Goal: Task Accomplishment & Management: Manage account settings

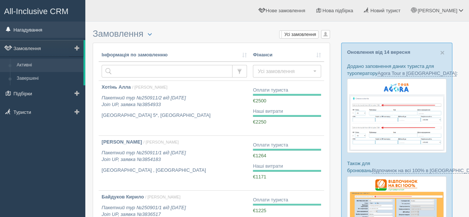
click at [33, 29] on link "Нагадування" at bounding box center [42, 30] width 85 height 16
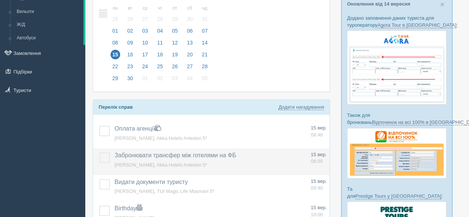
scroll to position [74, 0]
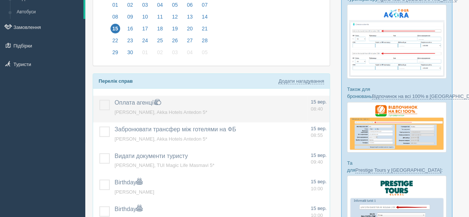
click at [99, 100] on label at bounding box center [99, 100] width 0 height 0
click at [0, 0] on input "checkbox" at bounding box center [0, 0] width 0 height 0
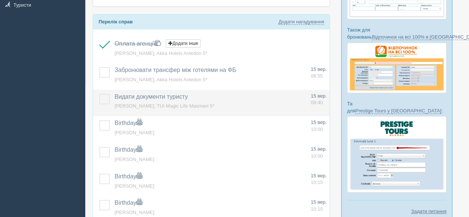
scroll to position [148, 0]
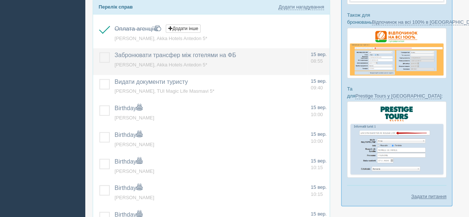
click at [145, 62] on span "[PERSON_NAME], Akka Hotels Antedon 5*" at bounding box center [161, 65] width 93 height 6
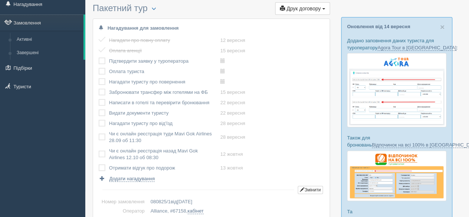
scroll to position [37, 0]
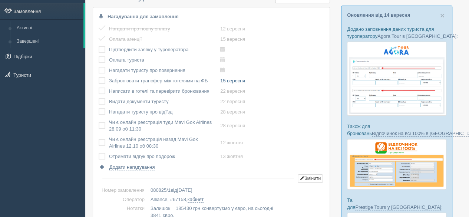
click at [234, 82] on link "15 вересня" at bounding box center [232, 81] width 25 height 6
type input "2025-09-15 8:55"
select select "8"
select select "55"
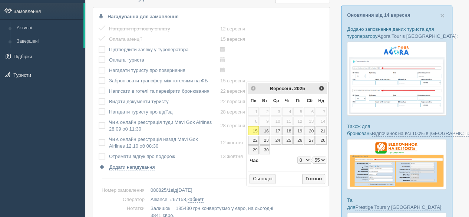
click at [265, 127] on link "16" at bounding box center [265, 130] width 10 height 9
type input "2025-09-16 8:55"
select select "8"
select select "55"
click at [317, 177] on button "Готово" at bounding box center [313, 179] width 23 height 10
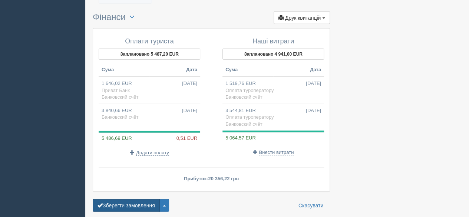
scroll to position [912, 0]
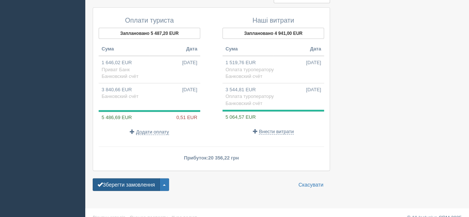
click at [127, 178] on button "Зберегти замовлення" at bounding box center [126, 184] width 67 height 13
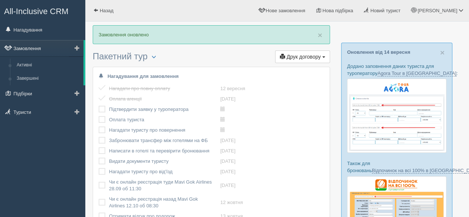
click at [45, 46] on link "Замовлення" at bounding box center [41, 48] width 83 height 16
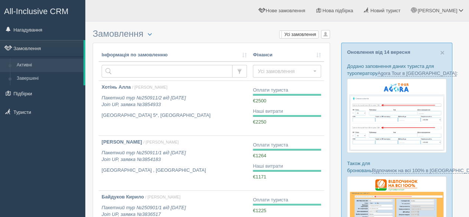
click at [39, 26] on link "Нагадування" at bounding box center [42, 30] width 85 height 16
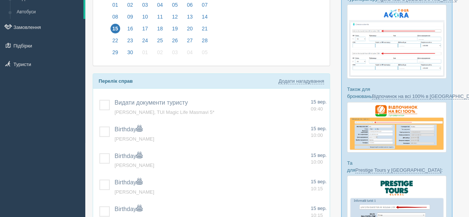
scroll to position [111, 0]
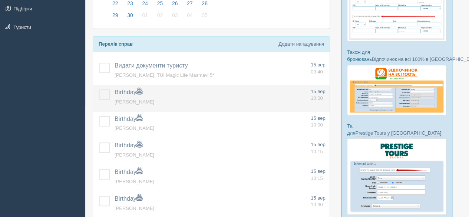
click at [99, 89] on label at bounding box center [99, 89] width 0 height 0
click at [0, 0] on input "checkbox" at bounding box center [0, 0] width 0 height 0
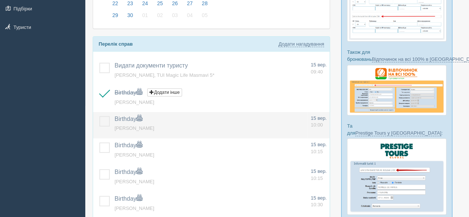
click at [99, 116] on label at bounding box center [99, 116] width 0 height 0
click at [0, 0] on input "checkbox" at bounding box center [0, 0] width 0 height 0
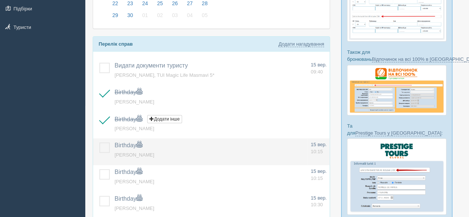
click at [99, 142] on label at bounding box center [99, 142] width 0 height 0
click at [0, 0] on input "checkbox" at bounding box center [0, 0] width 0 height 0
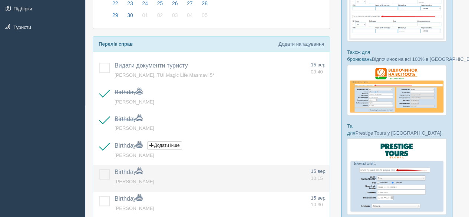
click at [99, 169] on label at bounding box center [99, 169] width 0 height 0
click at [0, 0] on input "checkbox" at bounding box center [0, 0] width 0 height 0
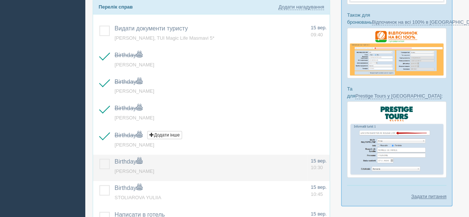
click at [99, 159] on label at bounding box center [99, 159] width 0 height 0
click at [0, 0] on input "checkbox" at bounding box center [0, 0] width 0 height 0
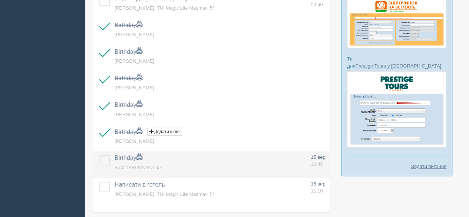
scroll to position [185, 0]
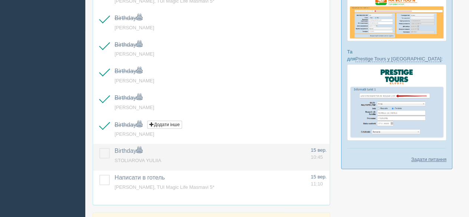
click at [106, 157] on td at bounding box center [102, 157] width 19 height 27
click at [99, 148] on label at bounding box center [99, 148] width 0 height 0
click at [0, 0] on input "checkbox" at bounding box center [0, 0] width 0 height 0
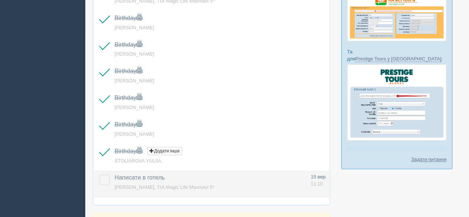
click at [159, 184] on span "Ковальов Ігор, TUI Magic Life Masmavi 5*" at bounding box center [165, 187] width 100 height 6
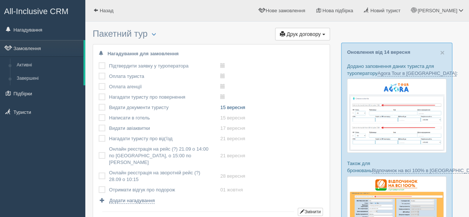
click at [234, 107] on link "15 вересня" at bounding box center [232, 108] width 25 height 6
type input "[DATE] 9:40"
select select "9"
select select "40"
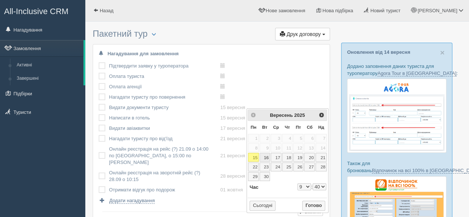
click at [266, 157] on link "16" at bounding box center [265, 157] width 10 height 9
type input "2025-09-16 9:40"
select select "9"
select select "40"
click at [319, 202] on button "Готово" at bounding box center [313, 206] width 23 height 10
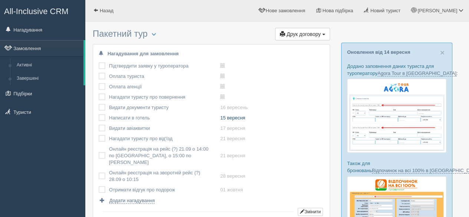
click at [227, 119] on link "15 вересня" at bounding box center [232, 118] width 25 height 6
type input "2025-09-15 11:10"
select select "11"
select select "10"
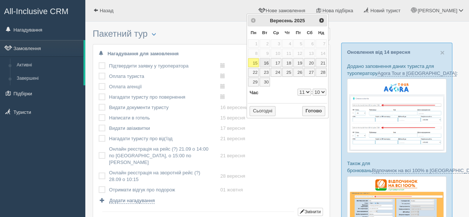
click at [265, 60] on link "16" at bounding box center [265, 62] width 10 height 9
type input "2025-09-16 11:10"
select select "11"
select select "10"
click at [316, 108] on button "Готово" at bounding box center [313, 111] width 23 height 10
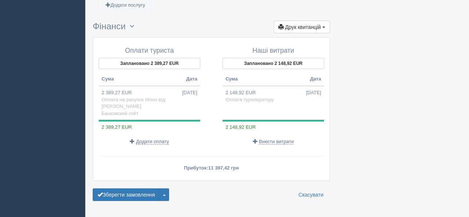
scroll to position [848, 0]
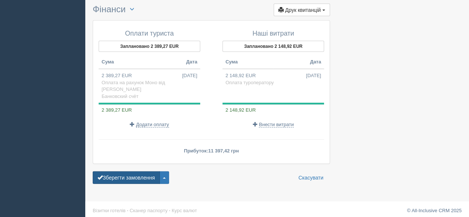
click at [132, 173] on button "Зберегти замовлення" at bounding box center [126, 177] width 67 height 13
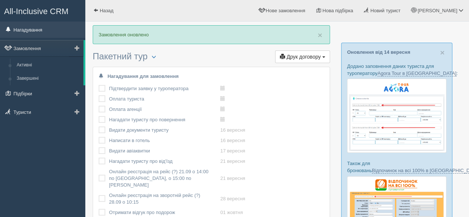
click at [36, 29] on link "Нагадування" at bounding box center [42, 30] width 85 height 16
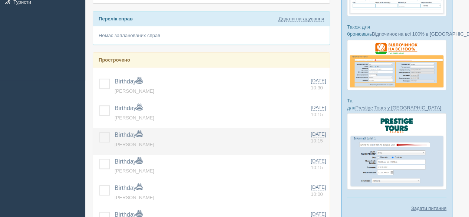
scroll to position [148, 0]
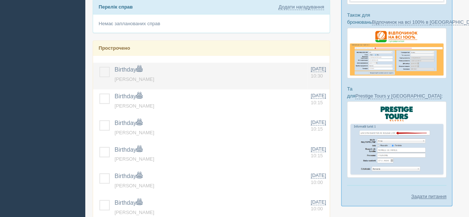
click at [99, 67] on label at bounding box center [99, 67] width 0 height 0
click at [0, 0] on input "checkbox" at bounding box center [0, 0] width 0 height 0
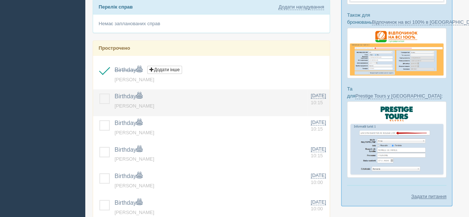
click at [99, 93] on label at bounding box center [99, 93] width 0 height 0
click at [0, 0] on input "checkbox" at bounding box center [0, 0] width 0 height 0
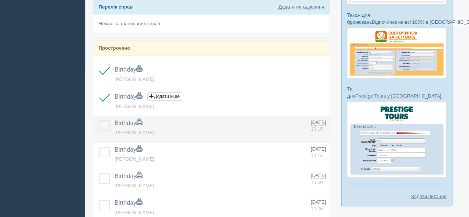
drag, startPoint x: 108, startPoint y: 125, endPoint x: 106, endPoint y: 147, distance: 22.3
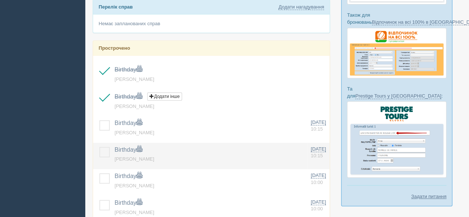
click at [99, 120] on label at bounding box center [99, 120] width 0 height 0
click at [0, 0] on input "checkbox" at bounding box center [0, 0] width 0 height 0
click at [99, 147] on label at bounding box center [99, 147] width 0 height 0
click at [0, 0] on input "checkbox" at bounding box center [0, 0] width 0 height 0
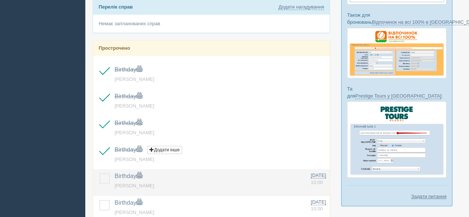
click at [99, 173] on label at bounding box center [99, 173] width 0 height 0
click at [0, 0] on input "checkbox" at bounding box center [0, 0] width 0 height 0
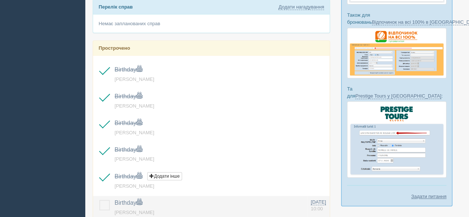
click at [112, 199] on td "Birthday Додати інше Нагадування додано Нагадування оновлено Голяка Дмитрій" at bounding box center [210, 209] width 196 height 27
click at [110, 202] on td at bounding box center [102, 209] width 19 height 27
click at [99, 200] on label at bounding box center [99, 200] width 0 height 0
click at [0, 0] on input "checkbox" at bounding box center [0, 0] width 0 height 0
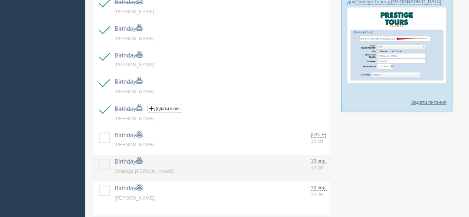
scroll to position [260, 0]
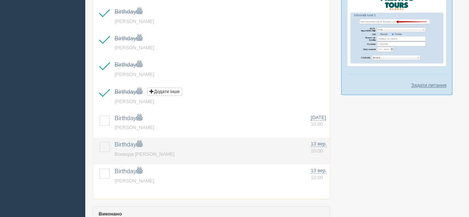
click at [99, 115] on label at bounding box center [99, 115] width 0 height 0
click at [0, 0] on input "checkbox" at bounding box center [0, 0] width 0 height 0
click at [99, 142] on label at bounding box center [99, 142] width 0 height 0
click at [0, 0] on input "checkbox" at bounding box center [0, 0] width 0 height 0
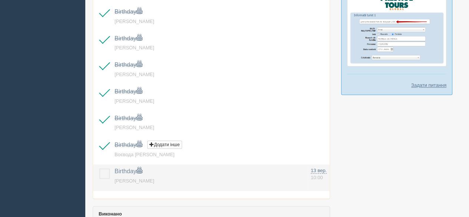
click at [99, 168] on label at bounding box center [99, 168] width 0 height 0
click at [0, 0] on input "checkbox" at bounding box center [0, 0] width 0 height 0
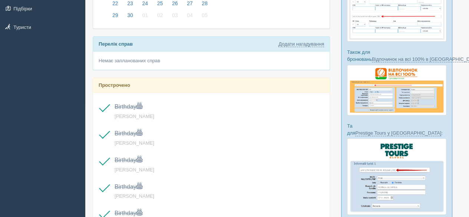
scroll to position [0, 0]
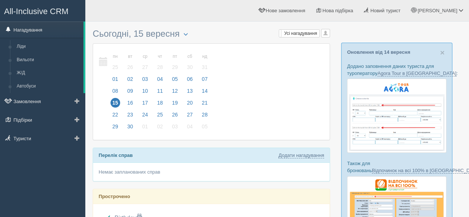
click at [42, 34] on link "Нагадування" at bounding box center [41, 30] width 83 height 16
